Goal: Information Seeking & Learning: Learn about a topic

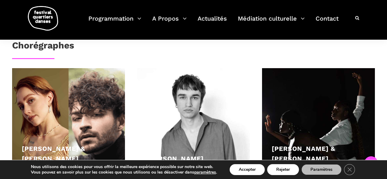
scroll to position [374, 0]
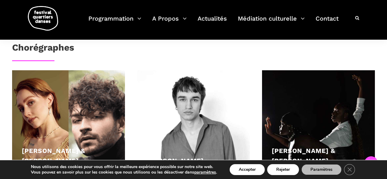
click at [197, 109] on div at bounding box center [193, 126] width 113 height 113
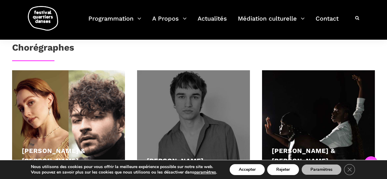
click at [173, 157] on link "Vincent Lacasse" at bounding box center [175, 161] width 57 height 8
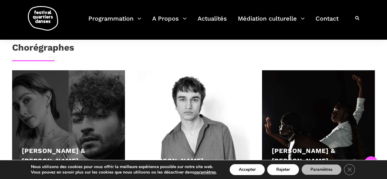
click at [65, 99] on div at bounding box center [68, 126] width 113 height 113
click at [61, 145] on div "Laura Perron & William-Nicholas Tanguay" at bounding box center [68, 155] width 93 height 20
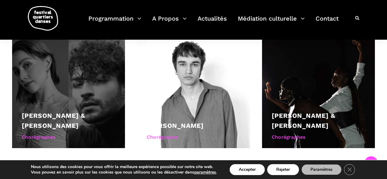
scroll to position [398, 0]
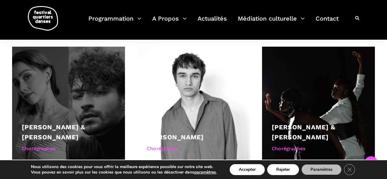
click at [61, 122] on div "Laura Perron & William-Nicholas Tanguay" at bounding box center [68, 132] width 93 height 20
click at [61, 123] on link "Laura Perron & William-Nicholas Tanguay" at bounding box center [54, 132] width 64 height 18
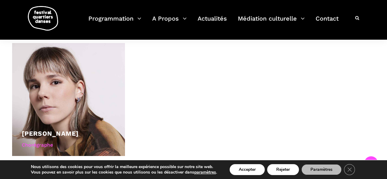
scroll to position [530, 0]
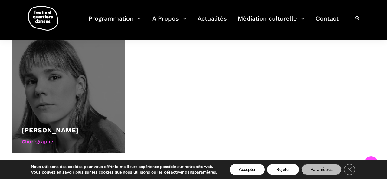
click at [64, 86] on div at bounding box center [68, 96] width 113 height 113
click at [70, 126] on link "Anna Vauquier" at bounding box center [50, 130] width 57 height 8
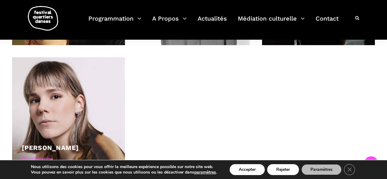
scroll to position [483, 0]
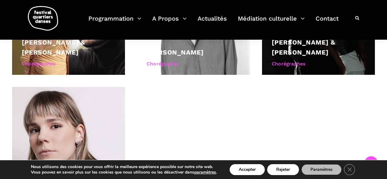
click at [41, 87] on div at bounding box center [68, 143] width 113 height 113
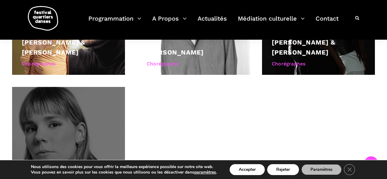
click at [69, 122] on div at bounding box center [68, 143] width 113 height 113
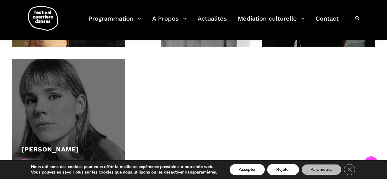
scroll to position [514, 0]
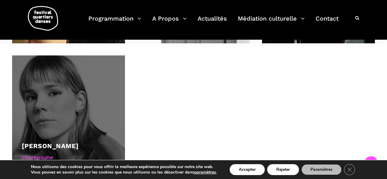
click at [81, 153] on div "Chorégraphe" at bounding box center [68, 157] width 93 height 8
click at [48, 153] on div "Chorégraphe" at bounding box center [68, 157] width 93 height 8
click at [66, 112] on div at bounding box center [68, 111] width 113 height 113
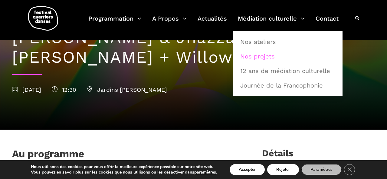
scroll to position [70, 0]
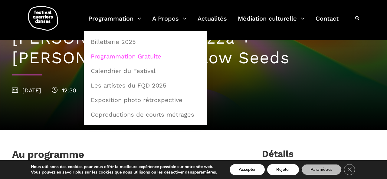
click at [131, 57] on link "Programmation Gratuite" at bounding box center [145, 56] width 116 height 14
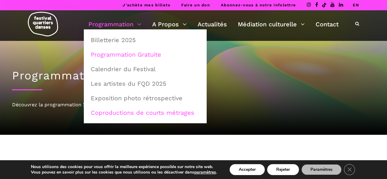
click at [136, 113] on link "Coproductions de courts métrages" at bounding box center [145, 113] width 116 height 14
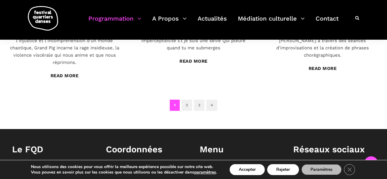
scroll to position [566, 0]
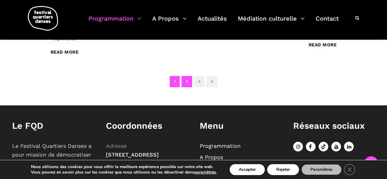
click at [187, 76] on link "2" at bounding box center [186, 81] width 11 height 11
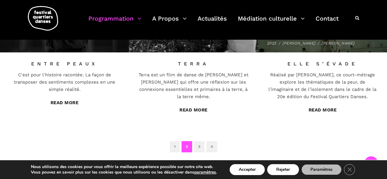
scroll to position [502, 0]
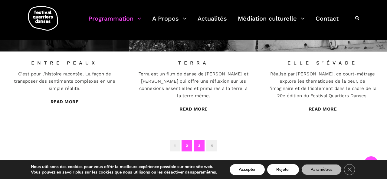
click at [197, 140] on link "3" at bounding box center [199, 145] width 11 height 11
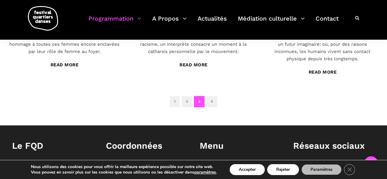
scroll to position [532, 0]
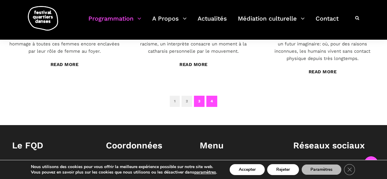
click at [211, 96] on link "4" at bounding box center [211, 101] width 11 height 11
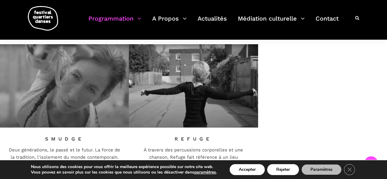
scroll to position [255, 0]
